Goal: Task Accomplishment & Management: Use online tool/utility

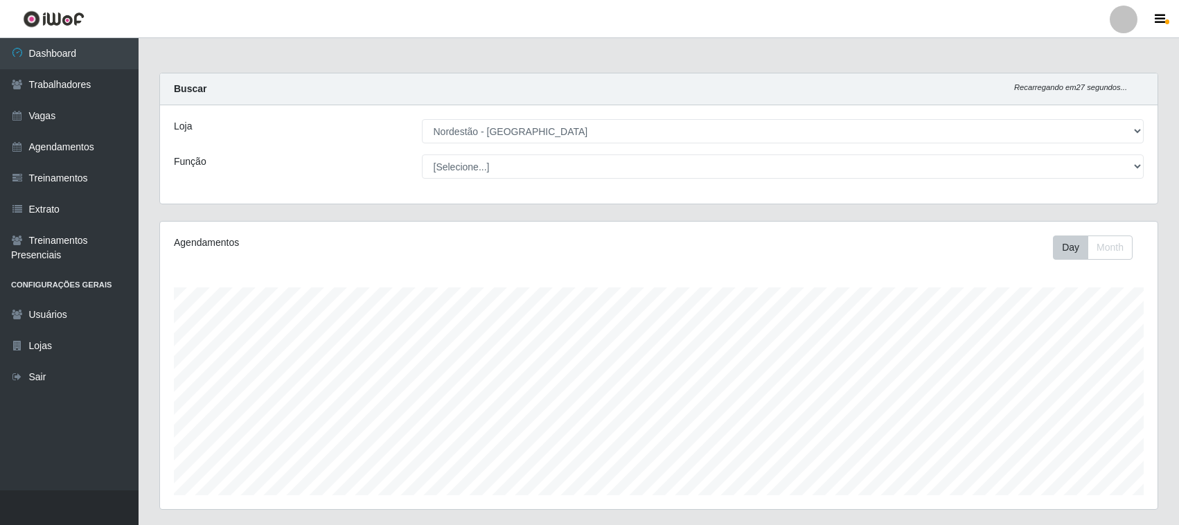
select select "420"
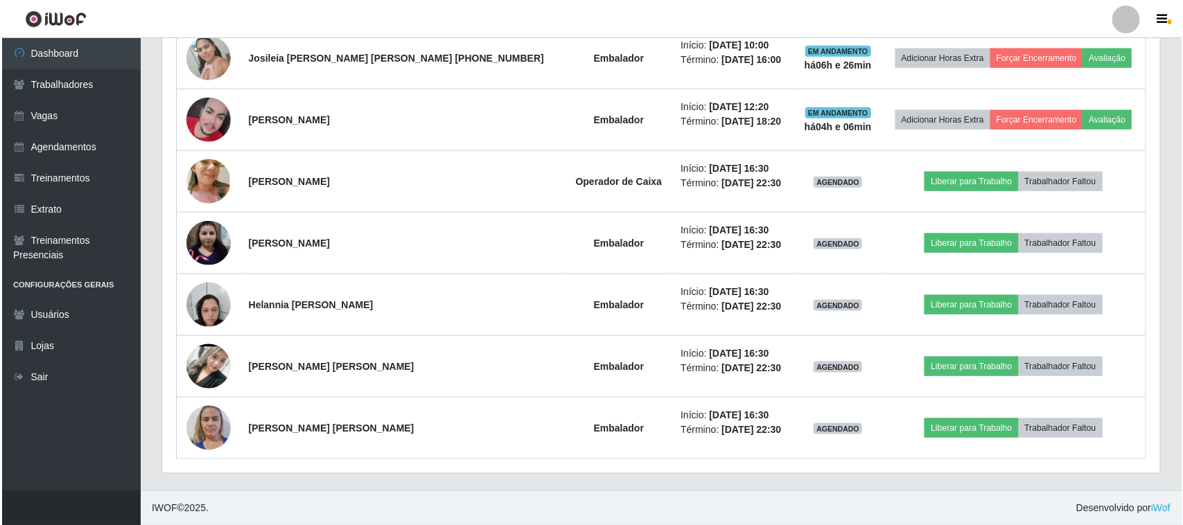
scroll to position [288, 998]
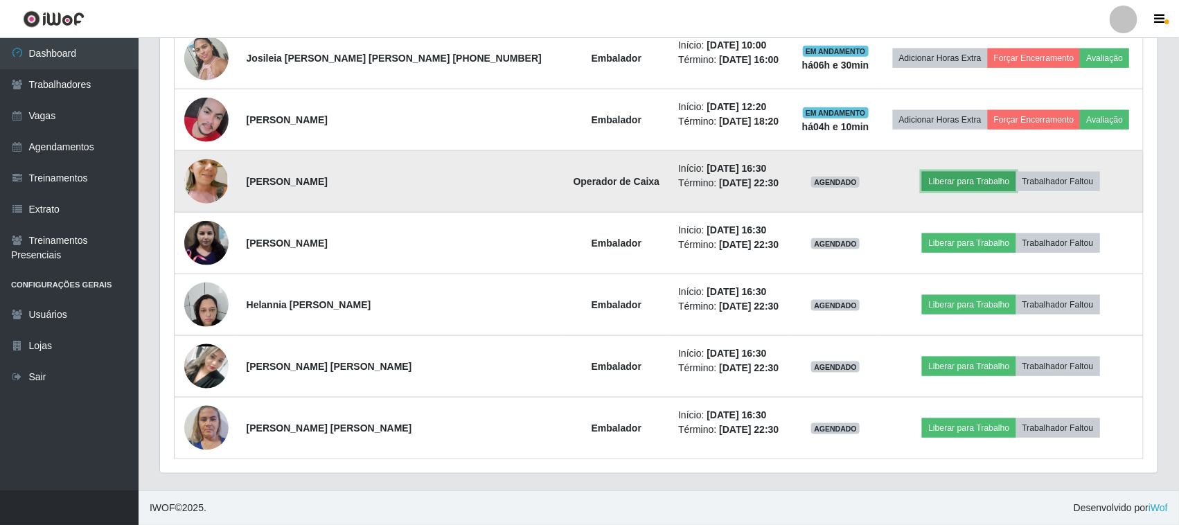
click at [935, 181] on button "Liberar para Trabalho" at bounding box center [969, 181] width 94 height 19
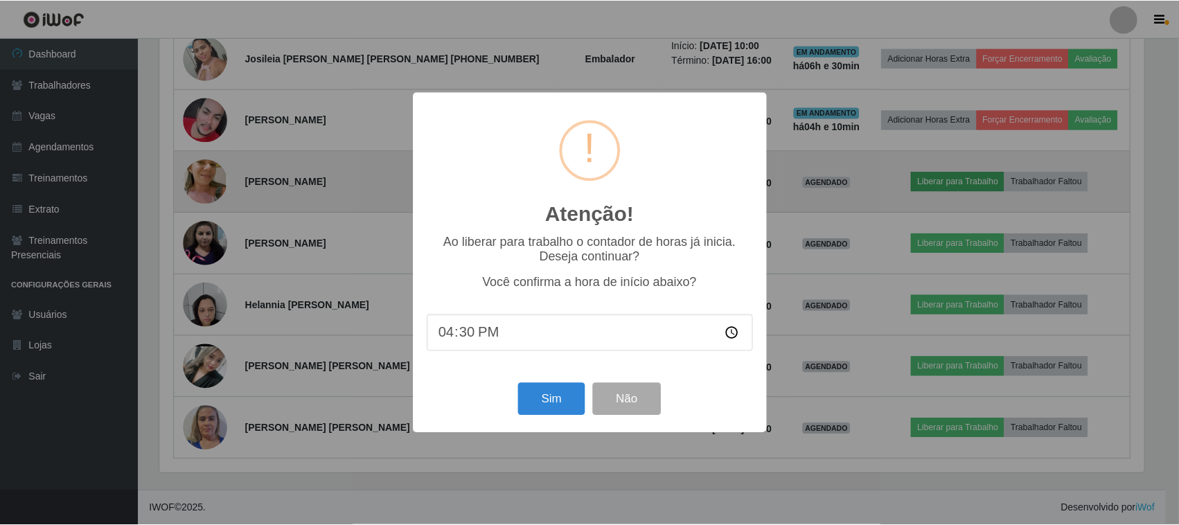
scroll to position [288, 988]
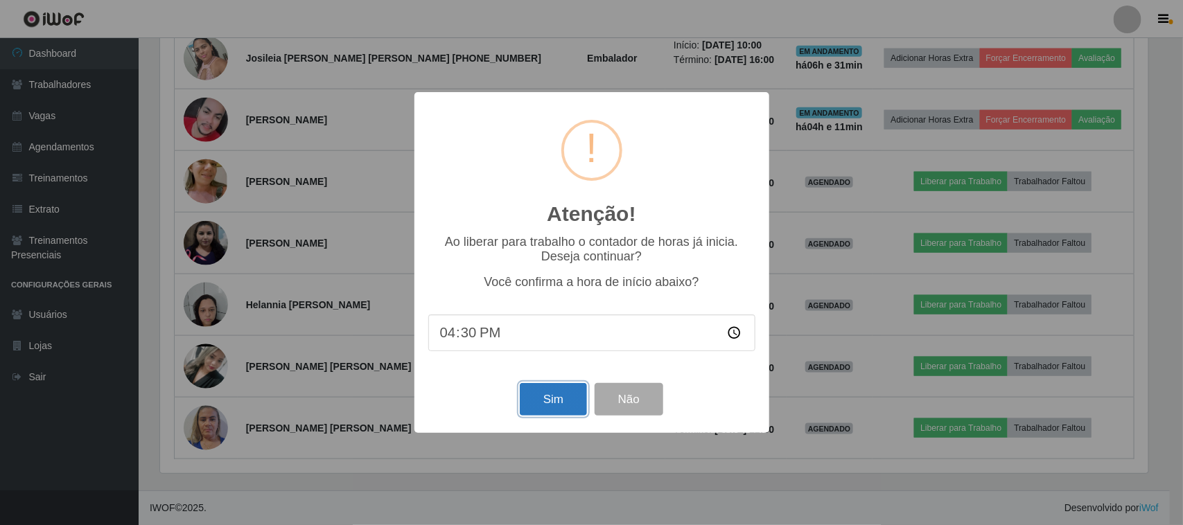
click at [545, 397] on button "Sim" at bounding box center [553, 399] width 67 height 33
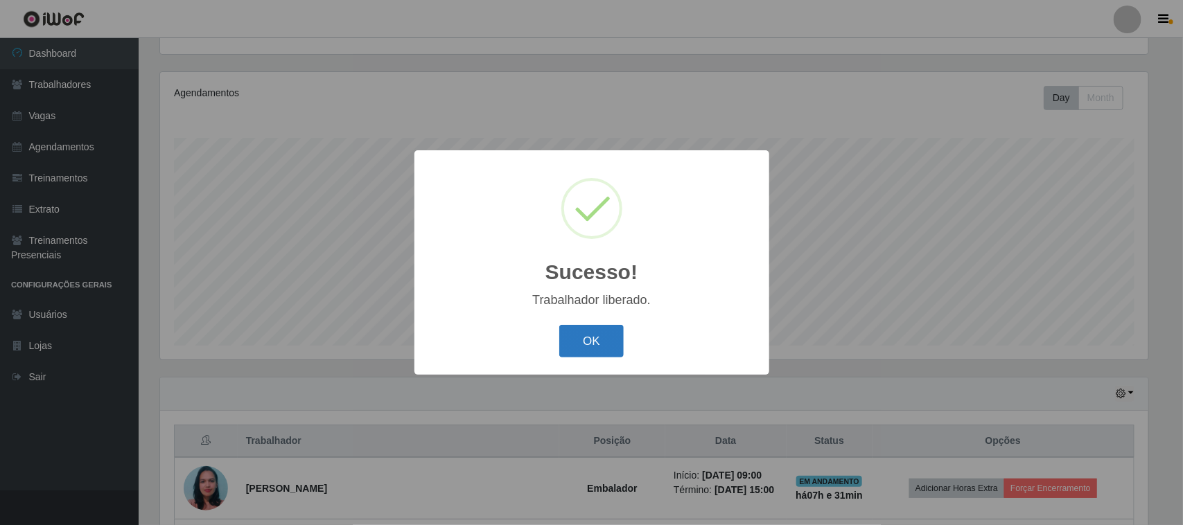
click at [587, 337] on button "OK" at bounding box center [591, 341] width 64 height 33
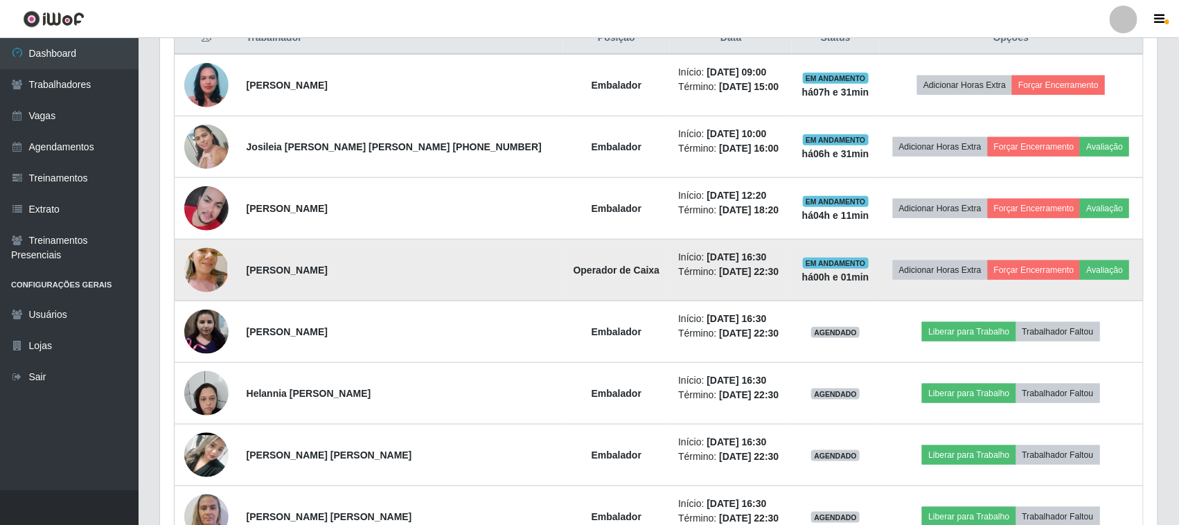
scroll to position [644, 0]
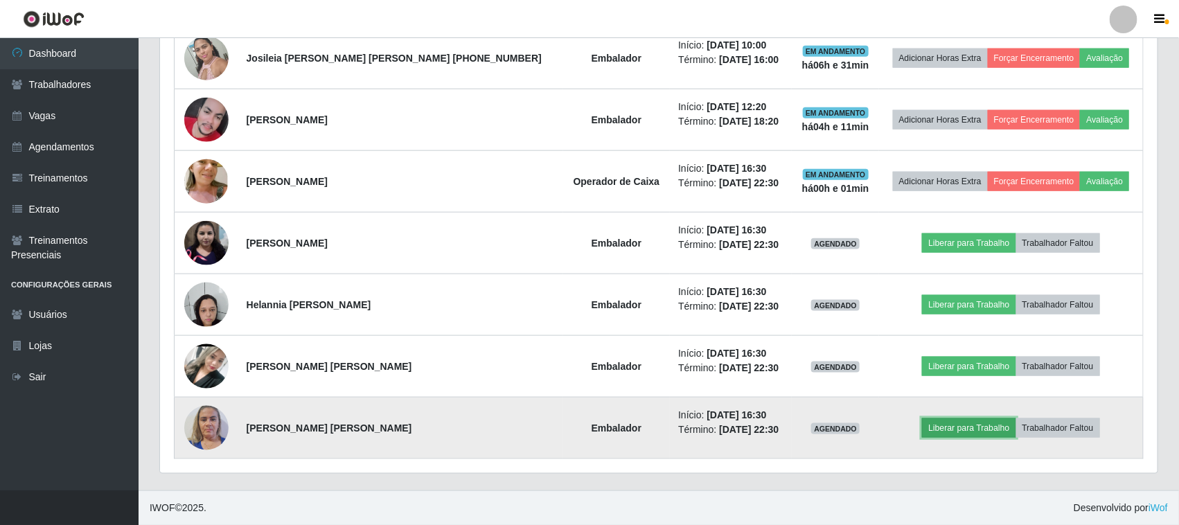
click at [934, 427] on button "Liberar para Trabalho" at bounding box center [969, 427] width 94 height 19
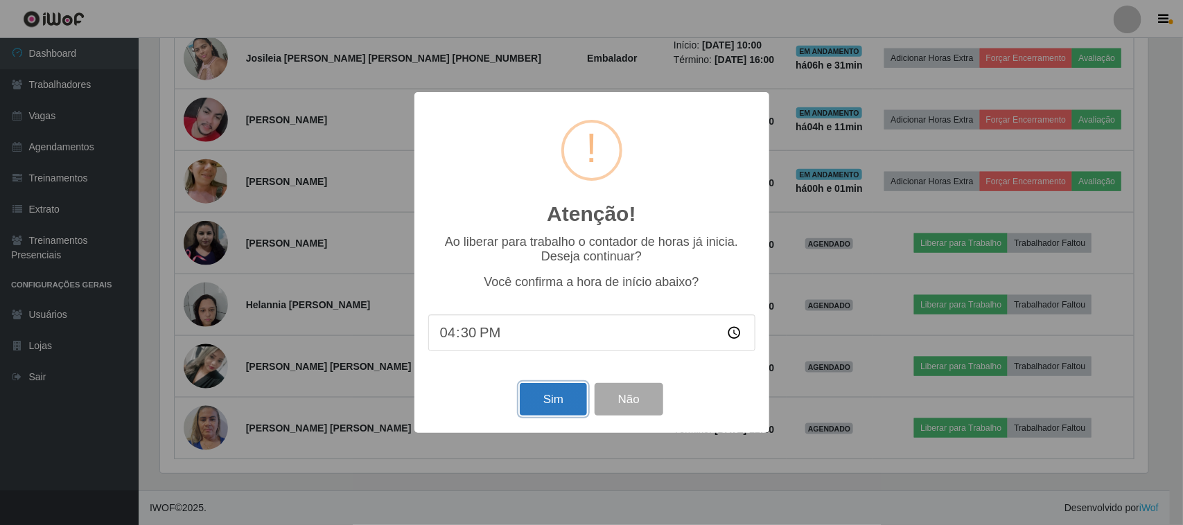
click at [548, 406] on button "Sim" at bounding box center [553, 399] width 67 height 33
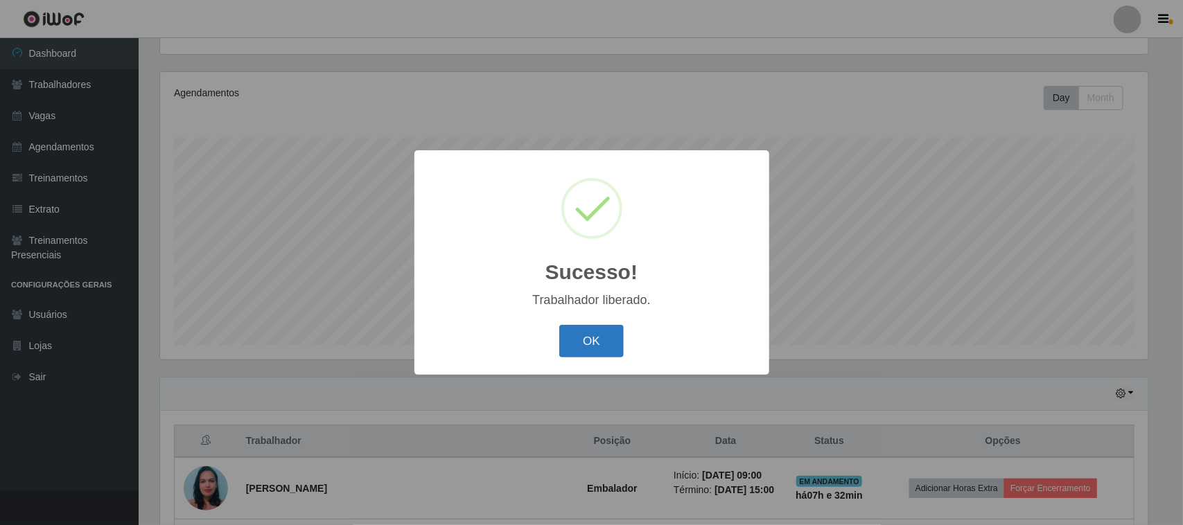
click at [594, 346] on button "OK" at bounding box center [591, 341] width 64 height 33
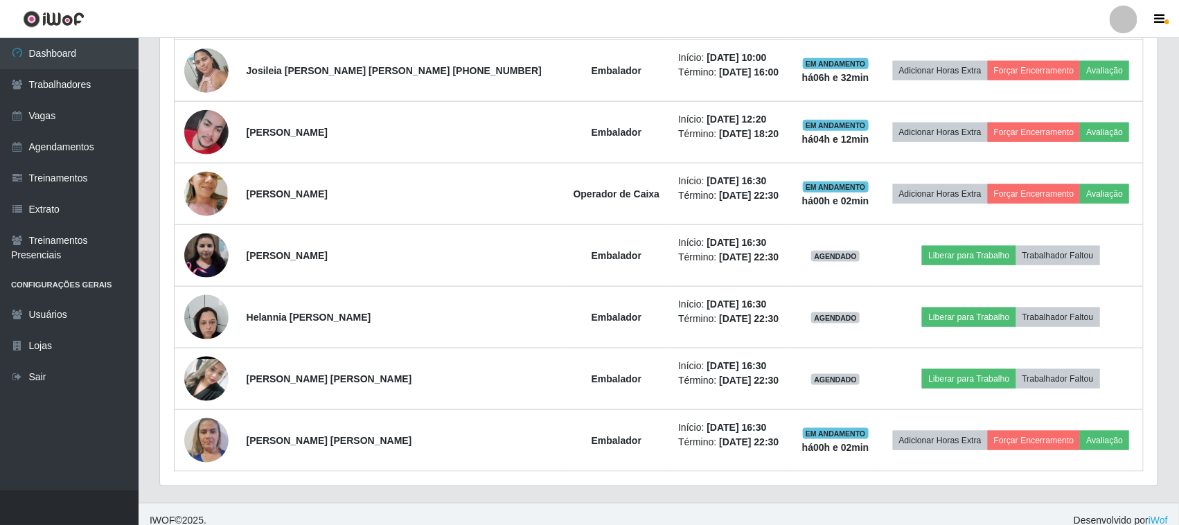
scroll to position [644, 0]
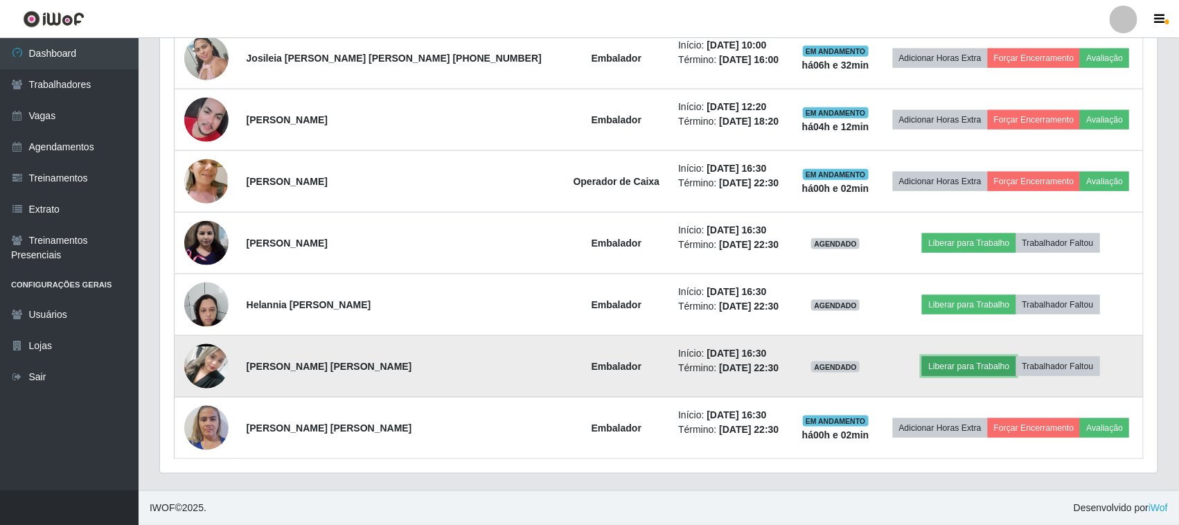
click at [936, 365] on button "Liberar para Trabalho" at bounding box center [969, 366] width 94 height 19
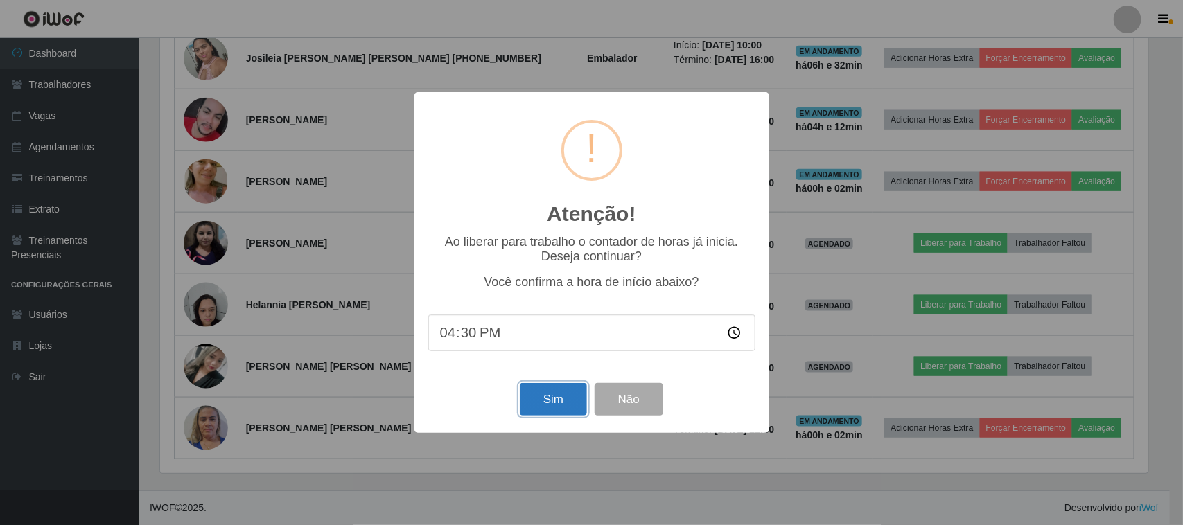
click at [549, 409] on button "Sim" at bounding box center [553, 399] width 67 height 33
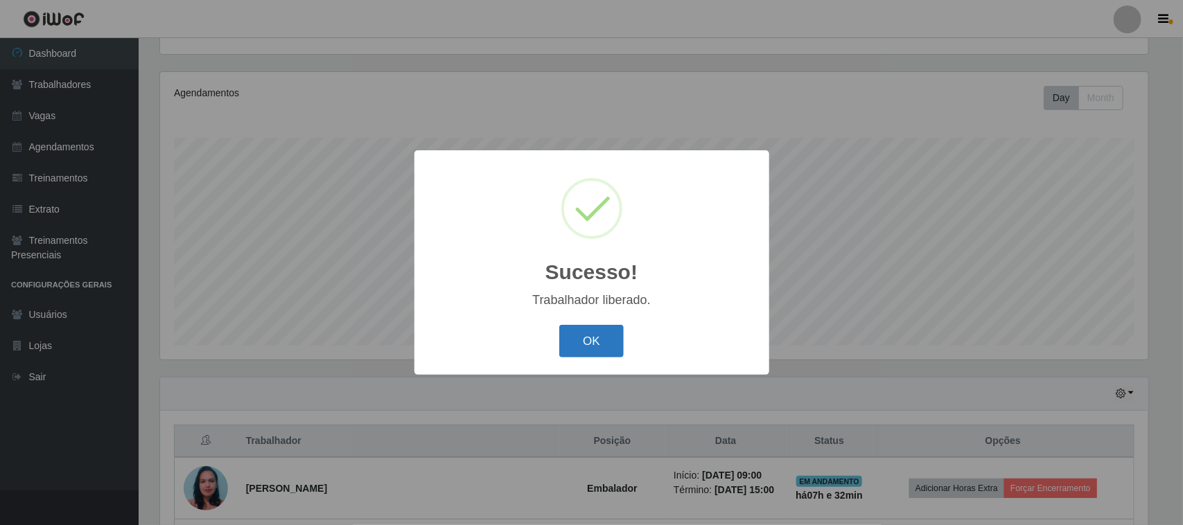
click at [590, 347] on button "OK" at bounding box center [591, 341] width 64 height 33
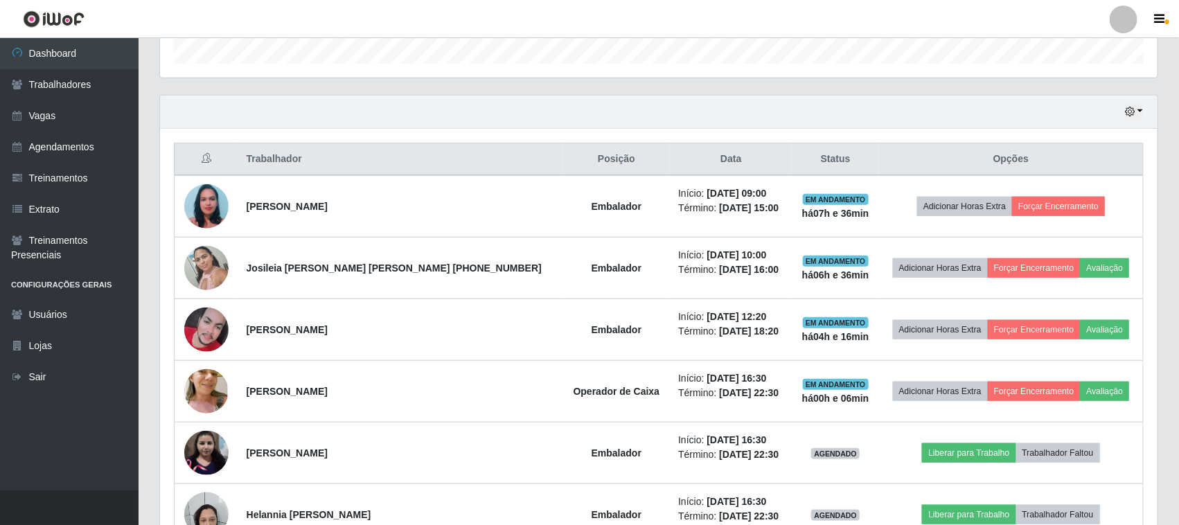
scroll to position [384, 0]
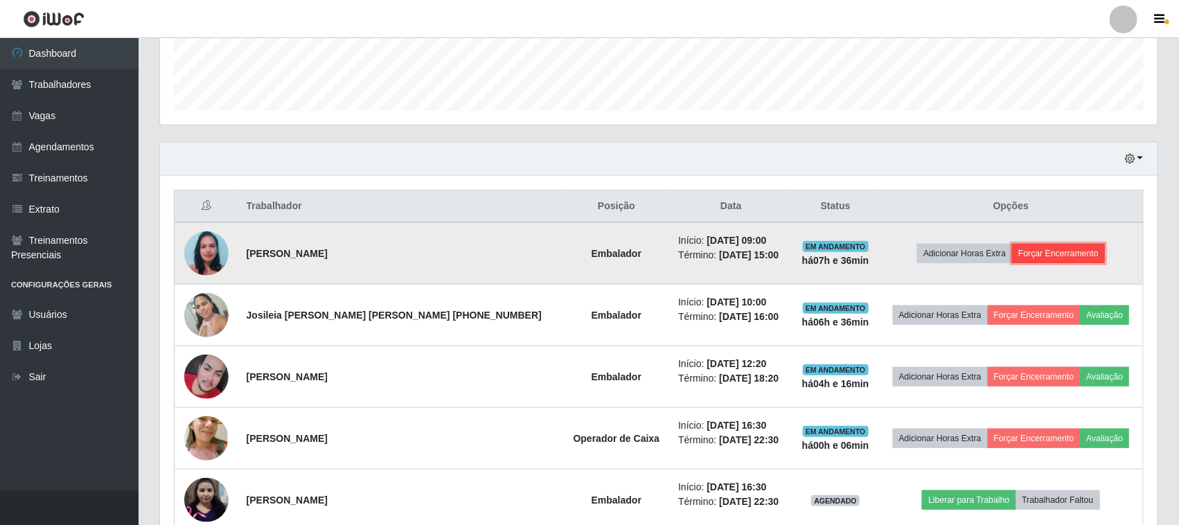
click at [1043, 255] on button "Forçar Encerramento" at bounding box center [1058, 253] width 93 height 19
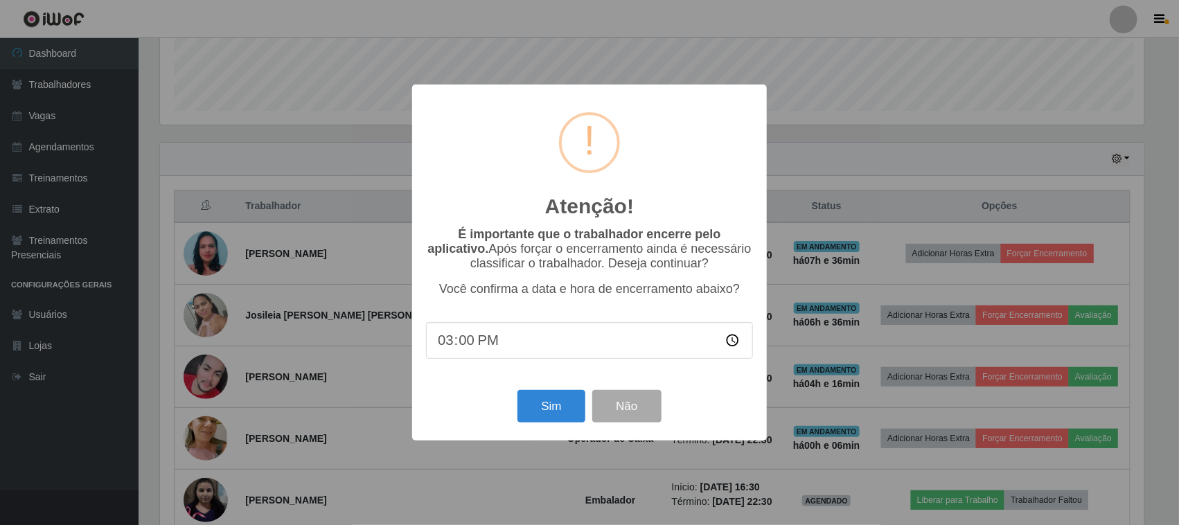
scroll to position [288, 988]
click at [551, 402] on button "Sim" at bounding box center [553, 406] width 67 height 33
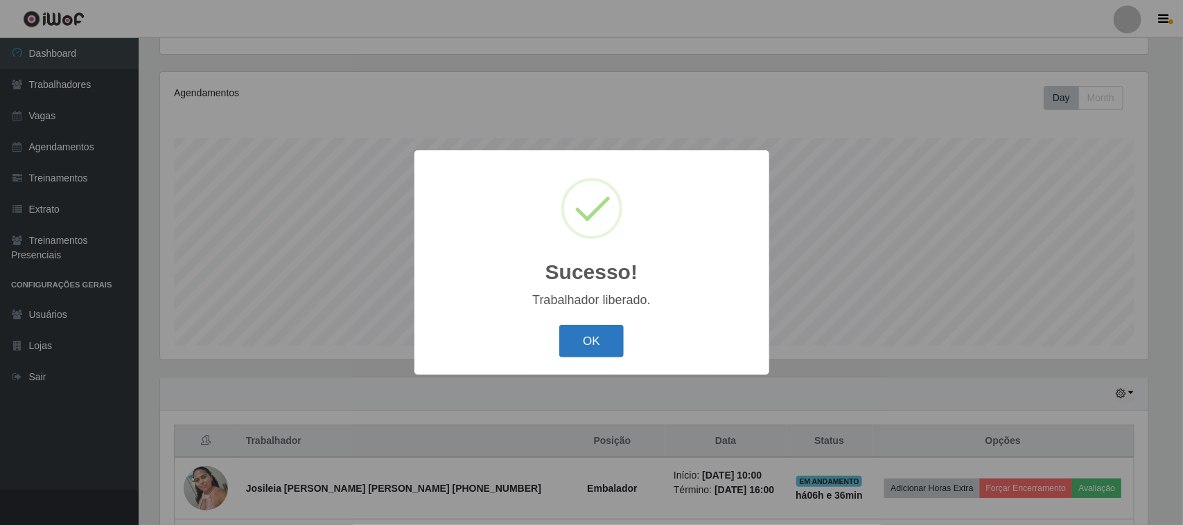
click at [608, 340] on button "OK" at bounding box center [591, 341] width 64 height 33
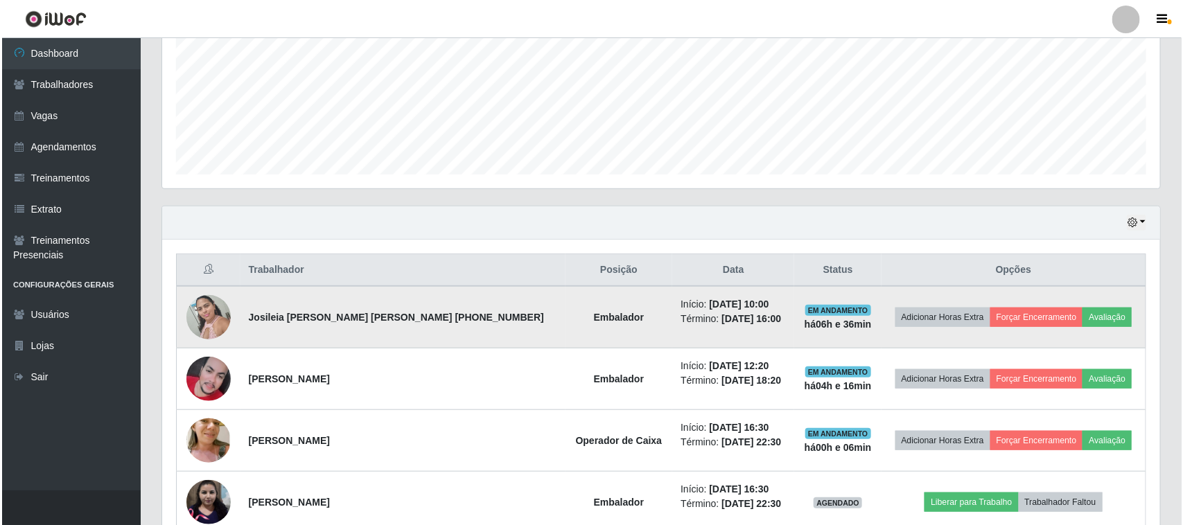
scroll to position [323, 0]
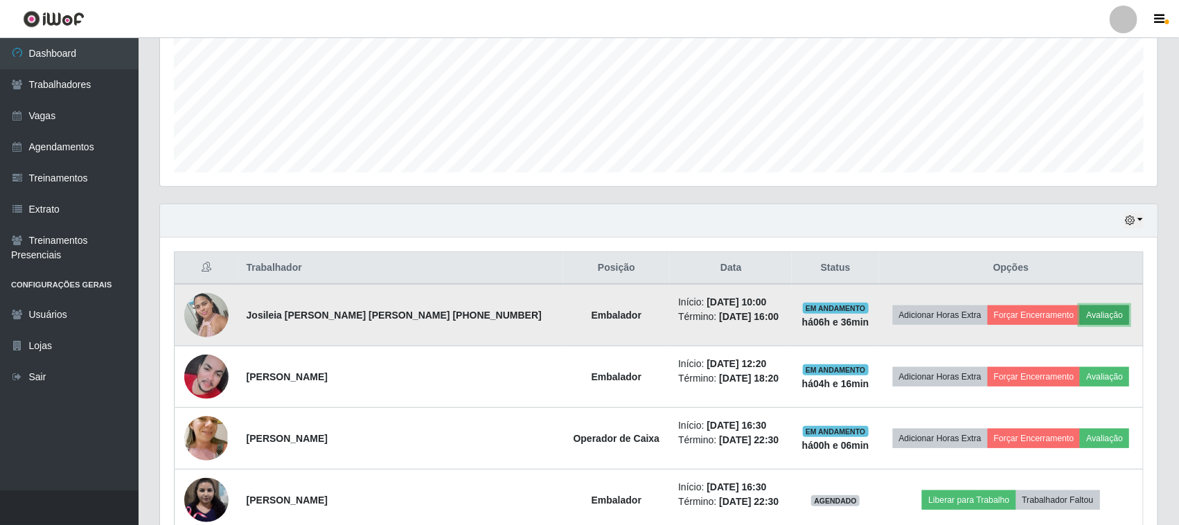
click at [1088, 320] on button "Avaliação" at bounding box center [1104, 315] width 49 height 19
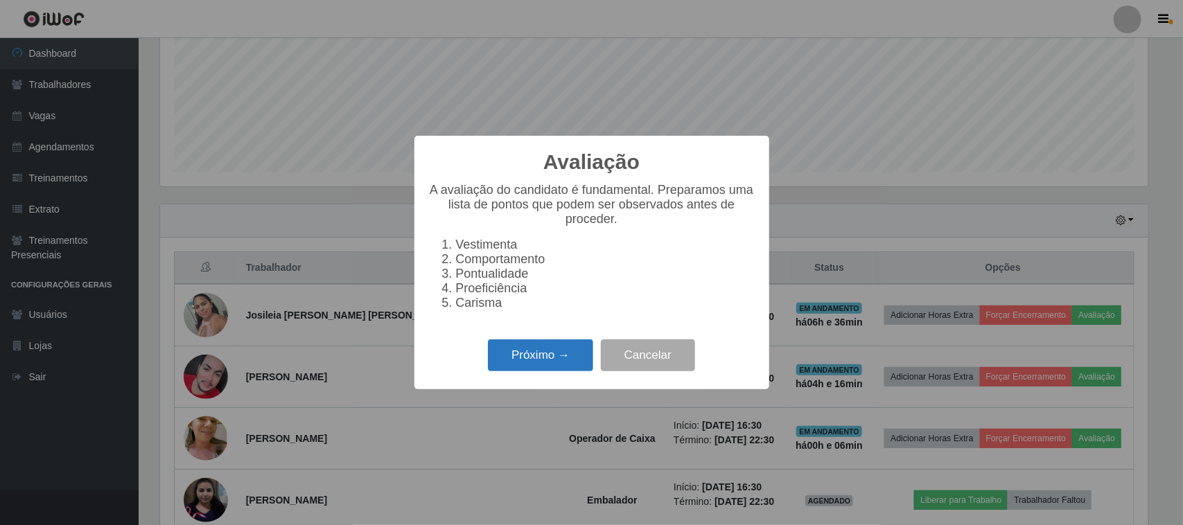
click at [556, 365] on button "Próximo →" at bounding box center [540, 355] width 105 height 33
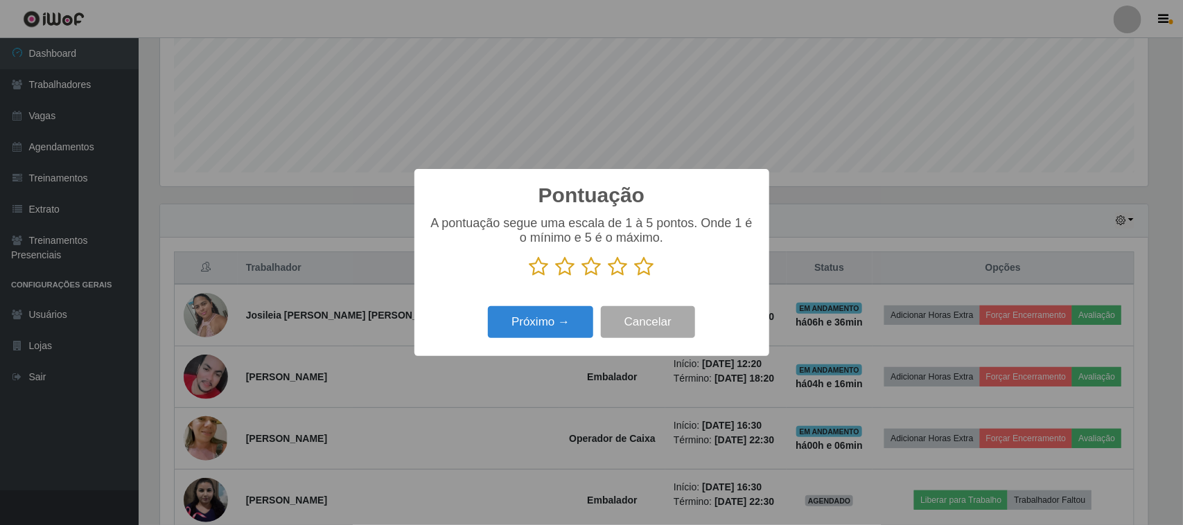
click at [643, 269] on icon at bounding box center [644, 266] width 19 height 21
click at [635, 277] on input "radio" at bounding box center [635, 277] width 0 height 0
click at [538, 320] on button "Próximo →" at bounding box center [540, 322] width 105 height 33
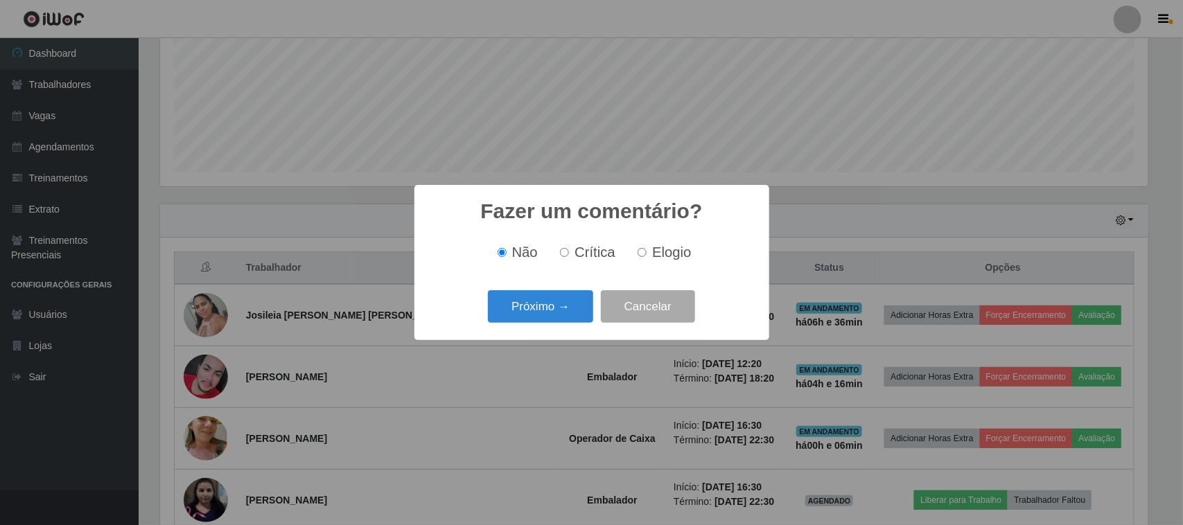
click at [668, 240] on div "Não Crítica Elogio" at bounding box center [591, 252] width 327 height 41
drag, startPoint x: 656, startPoint y: 257, endPoint x: 648, endPoint y: 264, distance: 10.8
click at [656, 258] on span "Elogio" at bounding box center [671, 252] width 39 height 15
click at [646, 257] on input "Elogio" at bounding box center [641, 252] width 9 height 9
radio input "true"
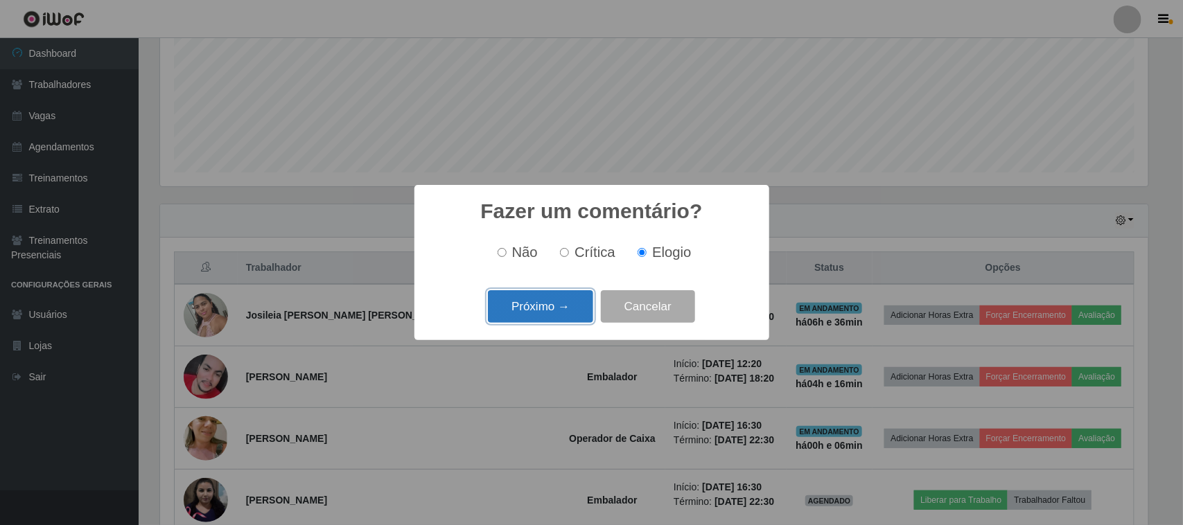
click at [576, 293] on button "Próximo →" at bounding box center [540, 306] width 105 height 33
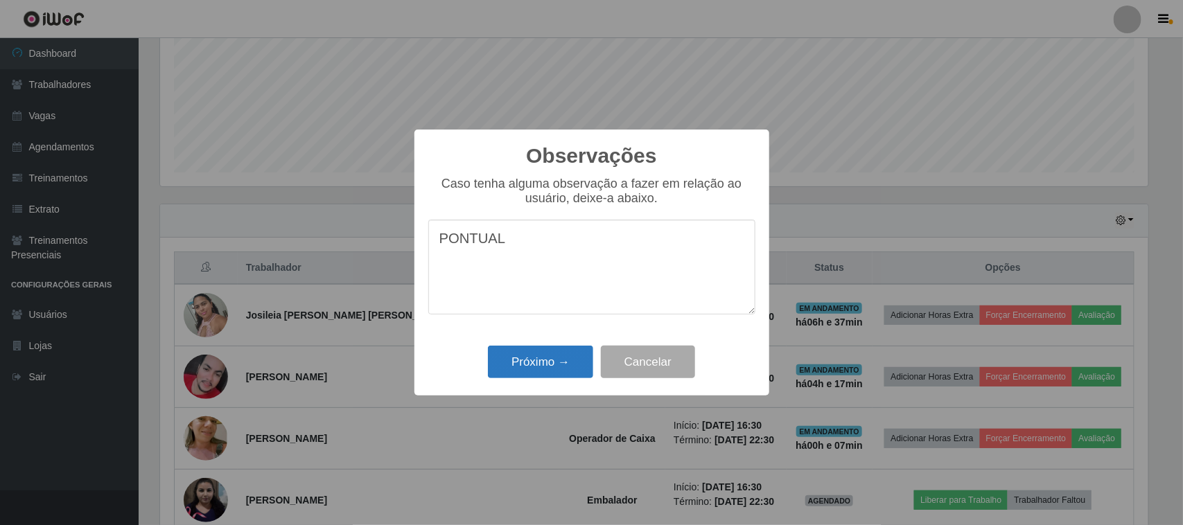
type textarea "PONTUAL"
click at [554, 351] on button "Próximo →" at bounding box center [540, 362] width 105 height 33
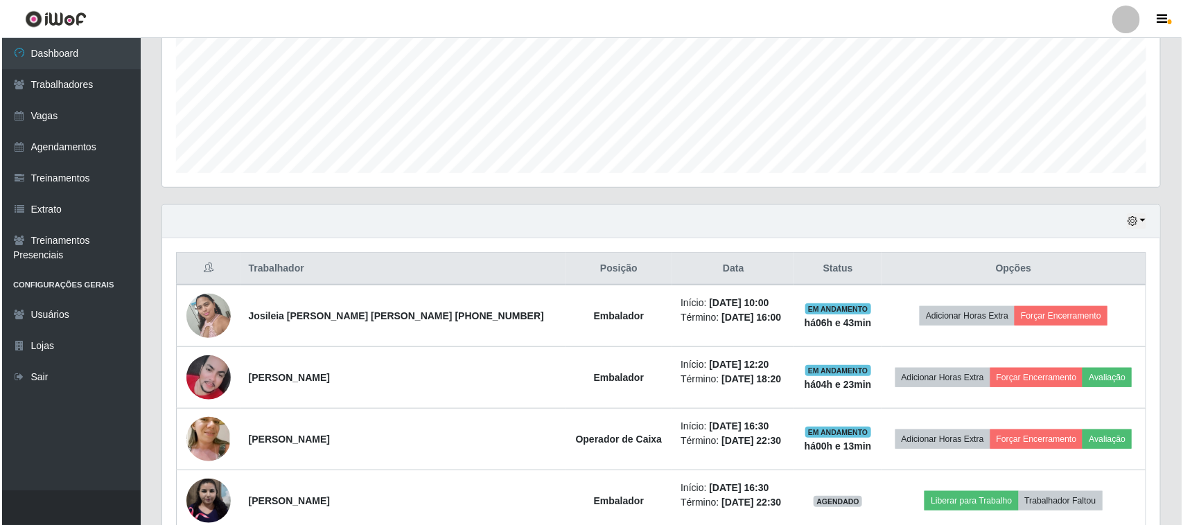
scroll to position [582, 0]
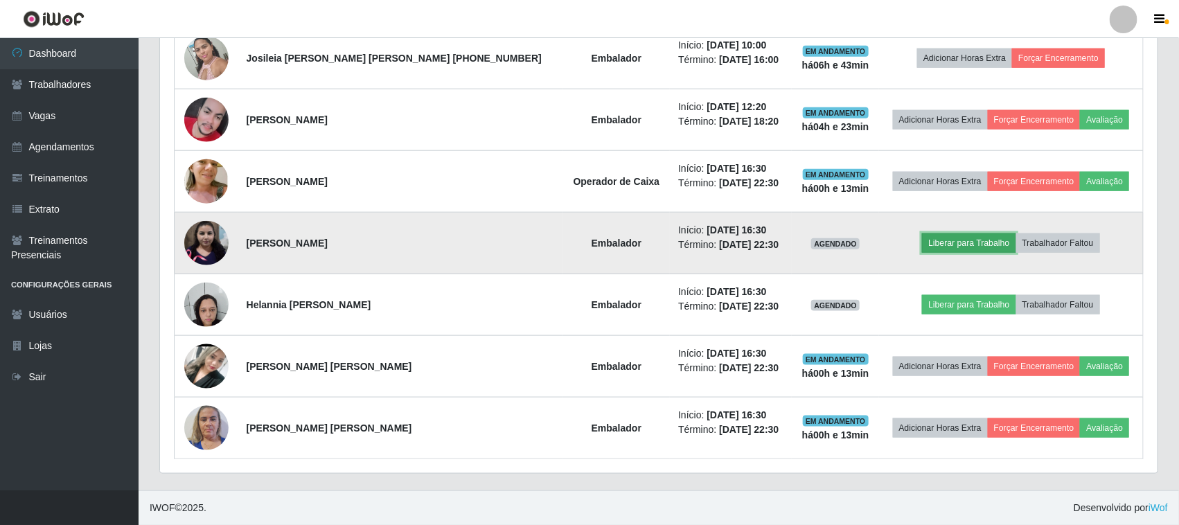
click at [934, 240] on button "Liberar para Trabalho" at bounding box center [969, 242] width 94 height 19
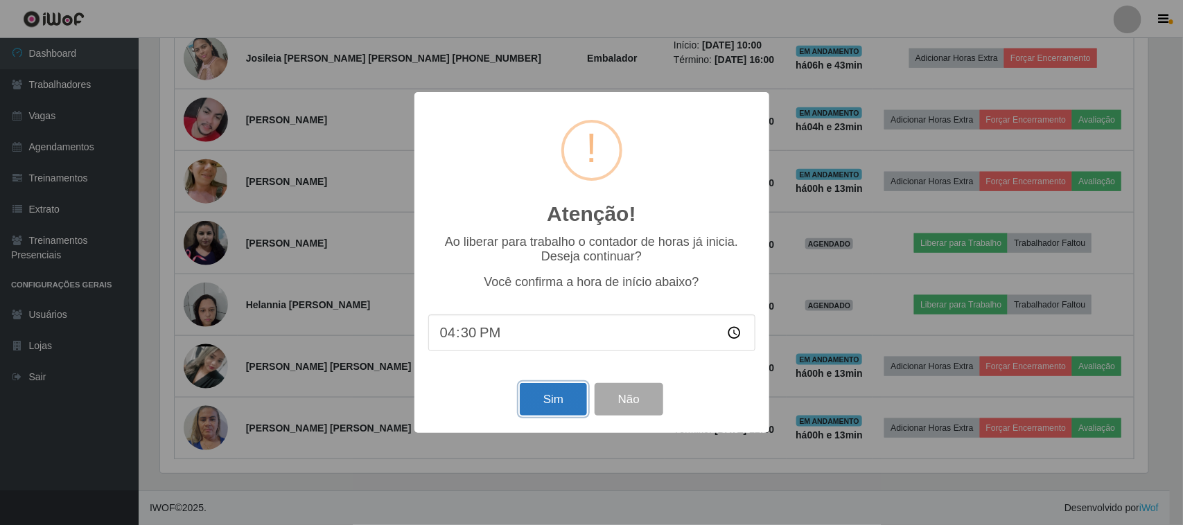
click at [542, 396] on button "Sim" at bounding box center [553, 399] width 67 height 33
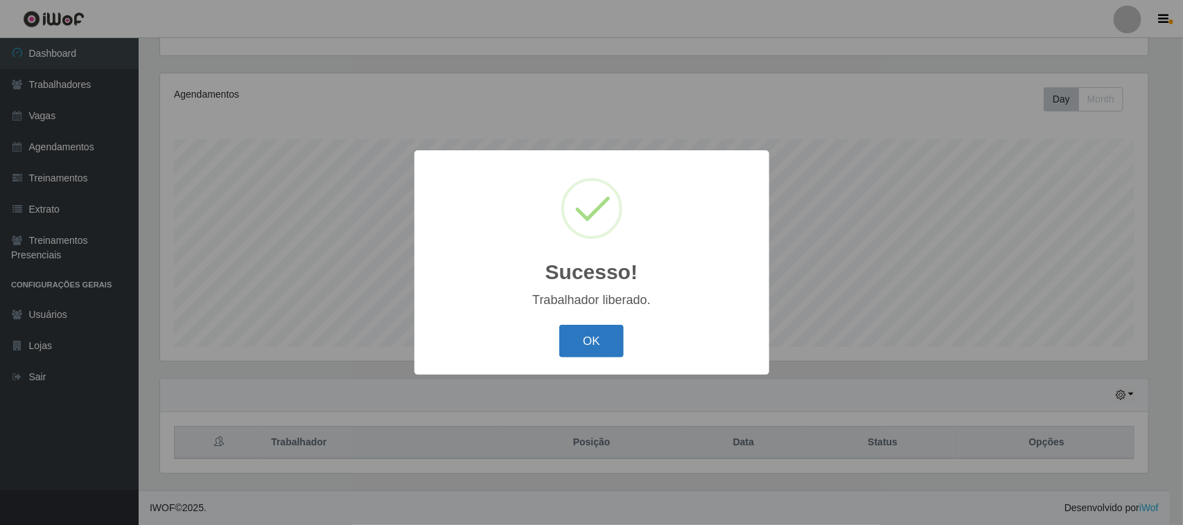
click at [617, 337] on button "OK" at bounding box center [591, 341] width 64 height 33
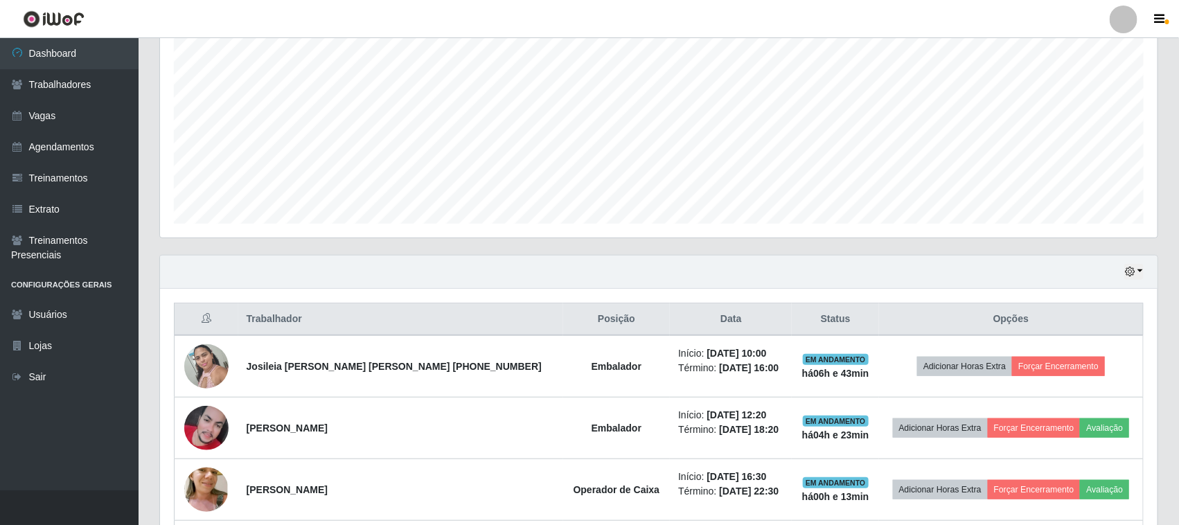
scroll to position [496, 0]
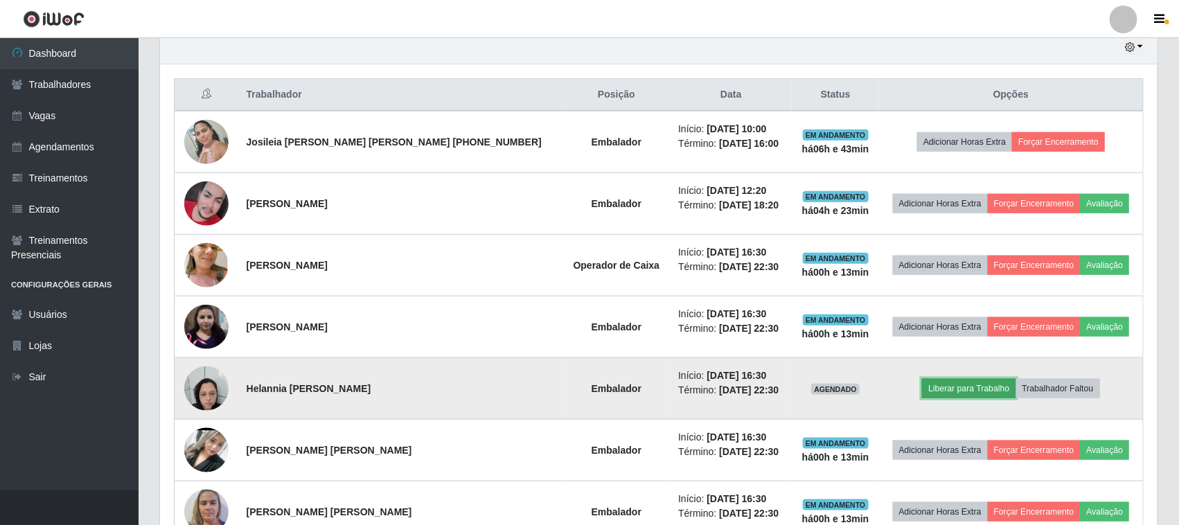
click at [922, 396] on button "Liberar para Trabalho" at bounding box center [969, 388] width 94 height 19
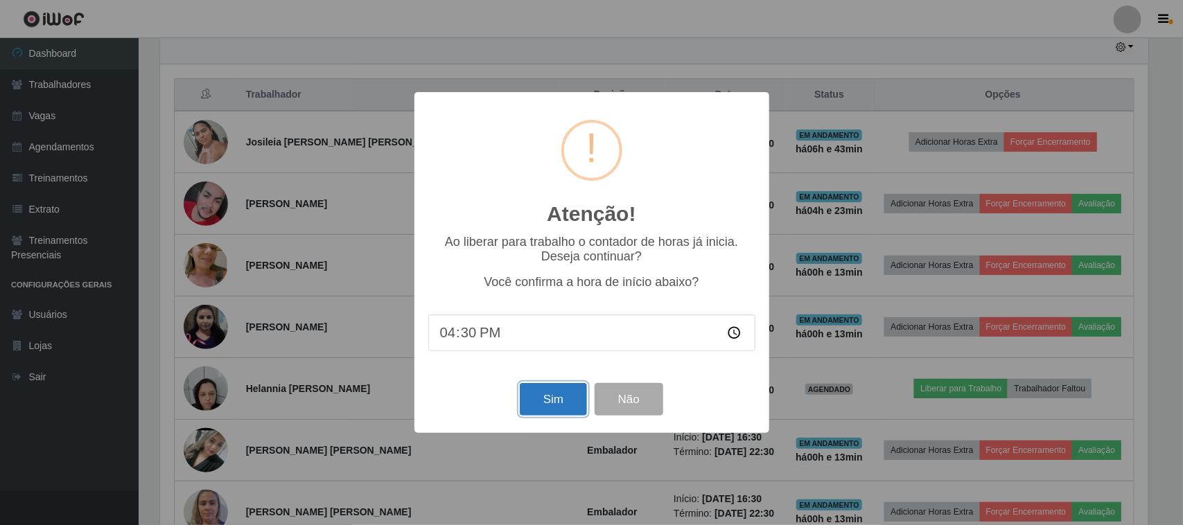
click at [540, 412] on button "Sim" at bounding box center [553, 399] width 67 height 33
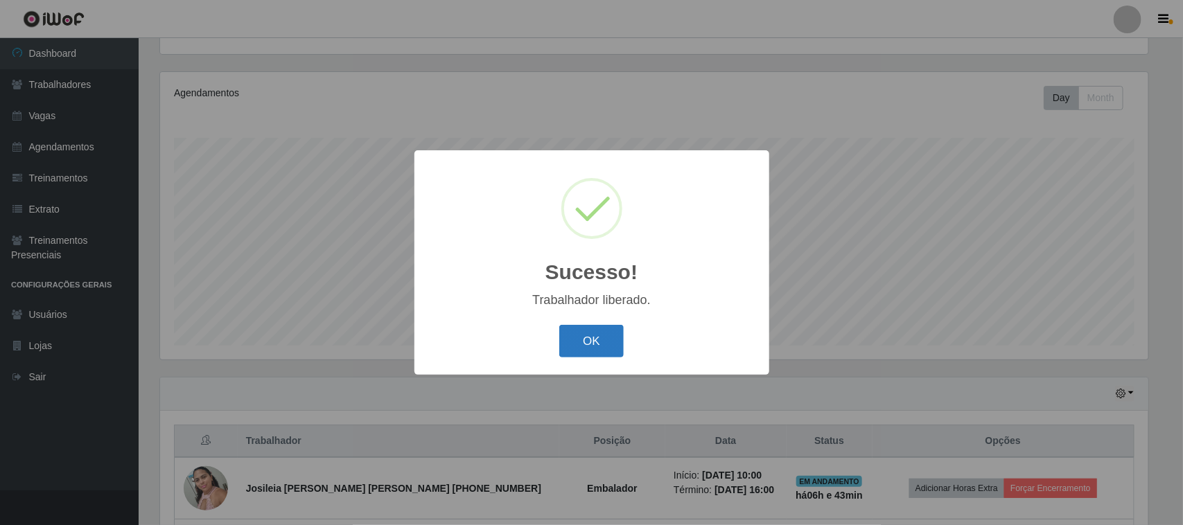
click at [590, 348] on button "OK" at bounding box center [591, 341] width 64 height 33
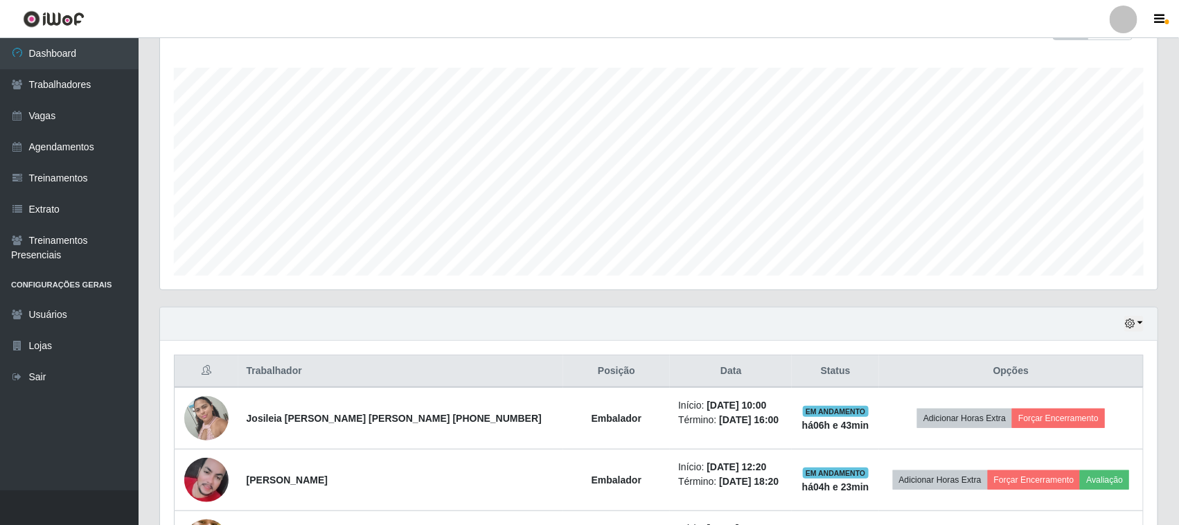
scroll to position [62, 0]
